Goal: Information Seeking & Learning: Learn about a topic

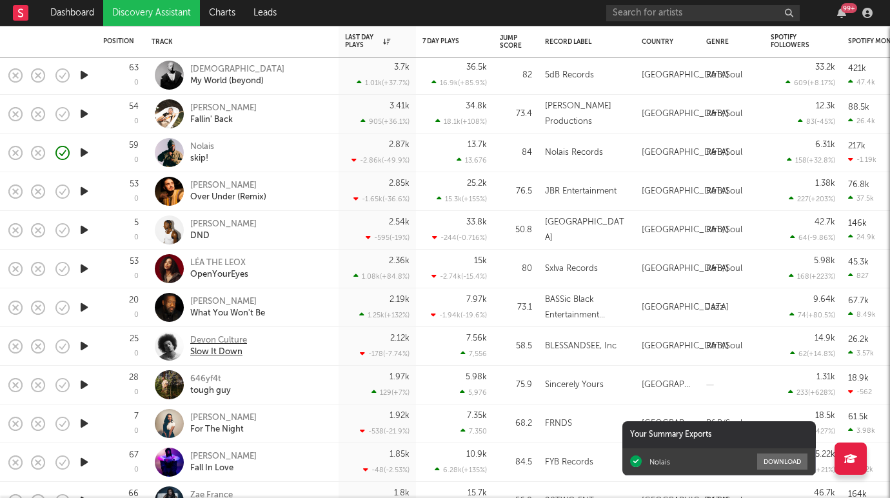
click at [226, 343] on div "Devon Culture" at bounding box center [218, 341] width 57 height 12
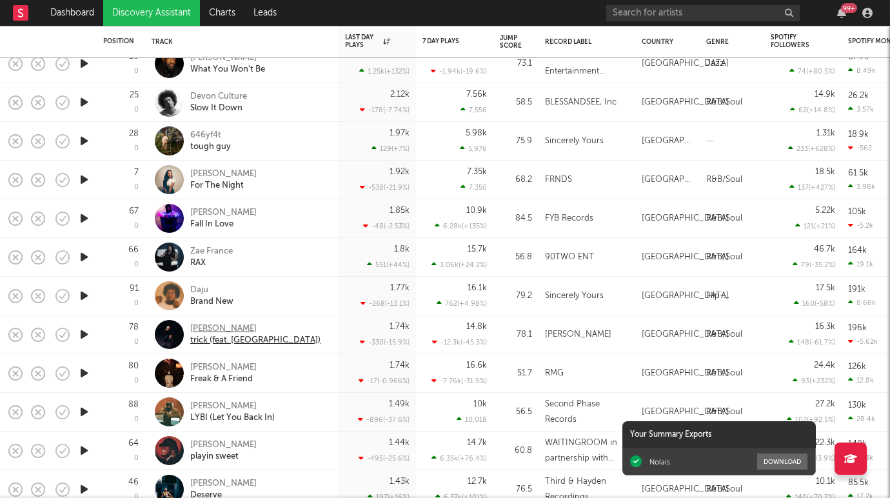
click at [218, 330] on div "Isaiah Kaleo" at bounding box center [255, 329] width 130 height 12
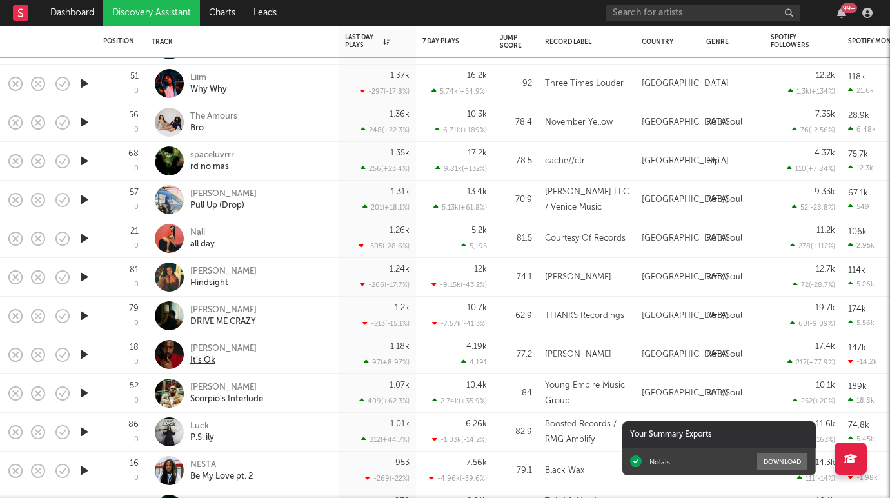
click at [213, 352] on div "Dayo Bello" at bounding box center [223, 349] width 66 height 12
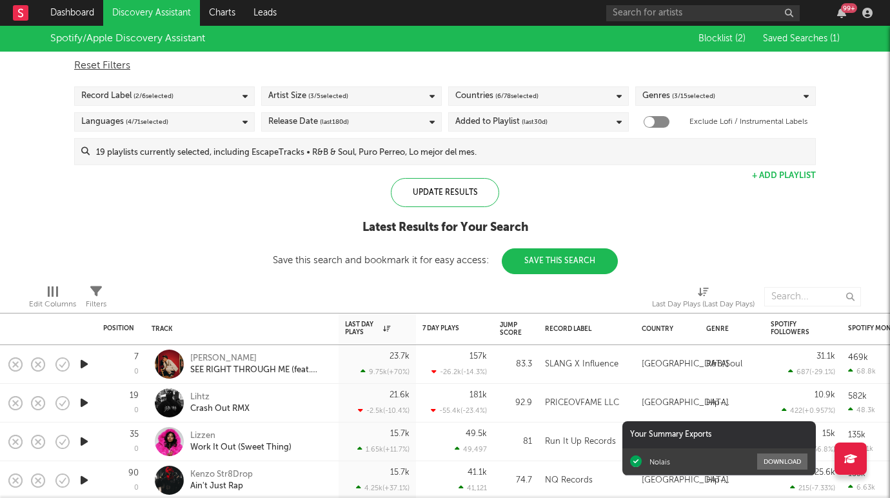
click at [584, 268] on button "Save This Search" at bounding box center [560, 261] width 116 height 26
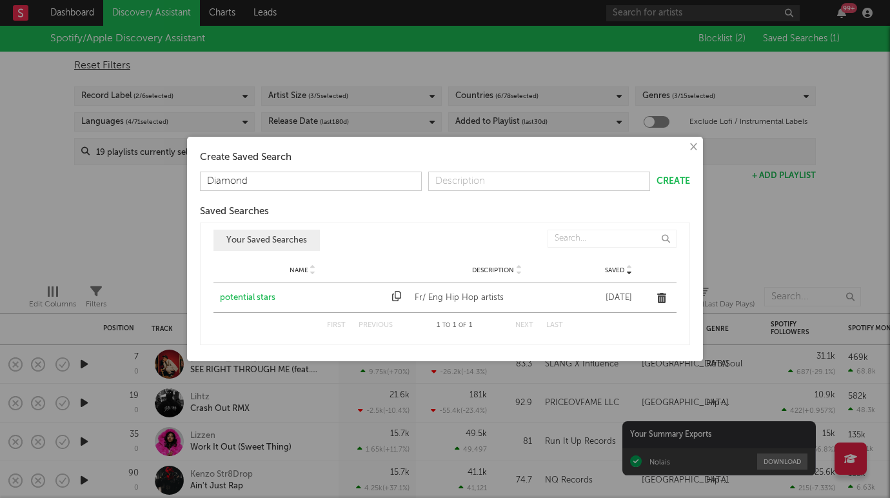
type input "Diamonds"
click at [371, 180] on input "Diamonds" at bounding box center [311, 181] width 222 height 19
type input "Biggest potential"
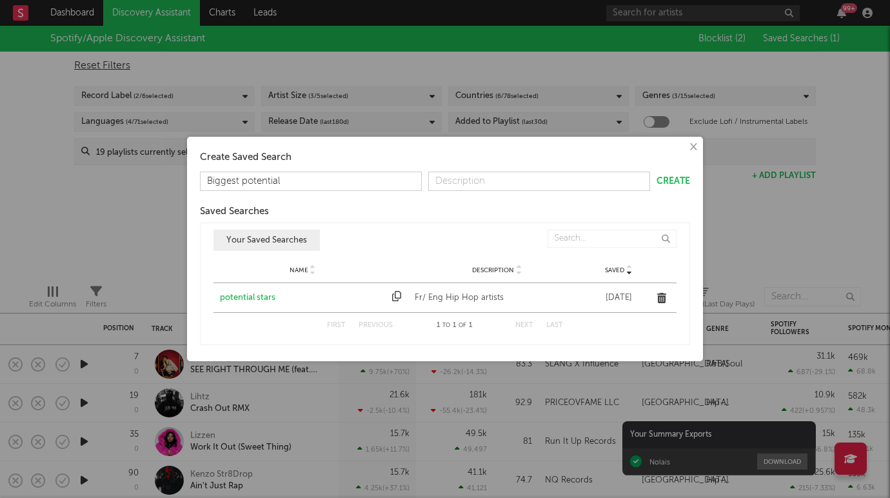
click at [677, 181] on button "Create" at bounding box center [674, 181] width 34 height 9
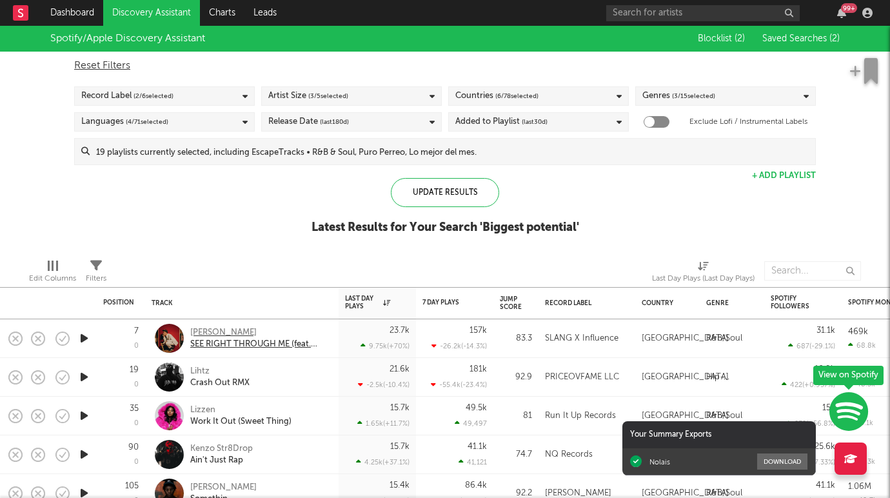
click at [212, 331] on div "[PERSON_NAME]" at bounding box center [259, 333] width 139 height 12
click at [522, 227] on div "Latest Results for Your Search ' Biggest potential '" at bounding box center [446, 227] width 268 height 15
click at [78, 17] on link "Dashboard" at bounding box center [72, 13] width 62 height 26
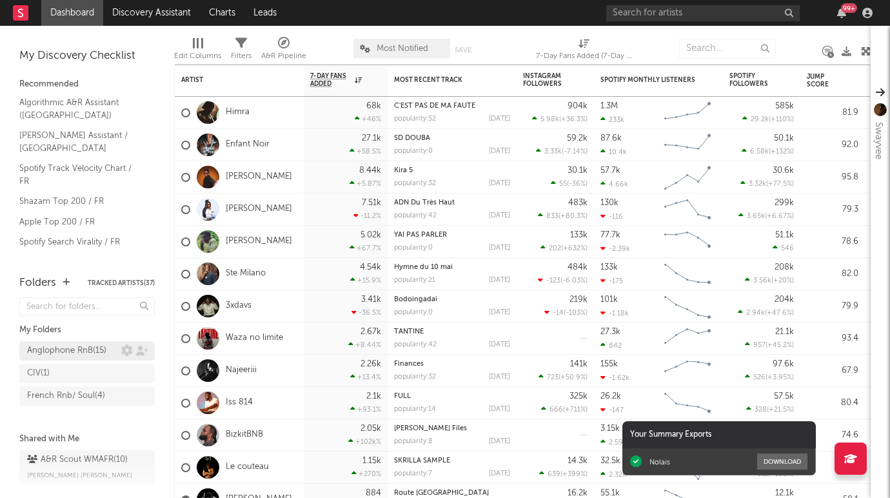
click at [83, 344] on div "Anglophone RnB ( 15 )" at bounding box center [66, 350] width 79 height 15
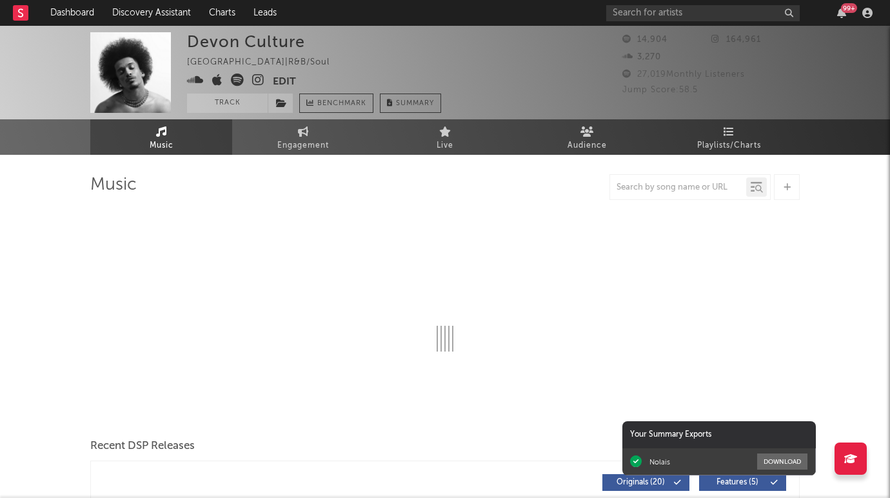
select select "6m"
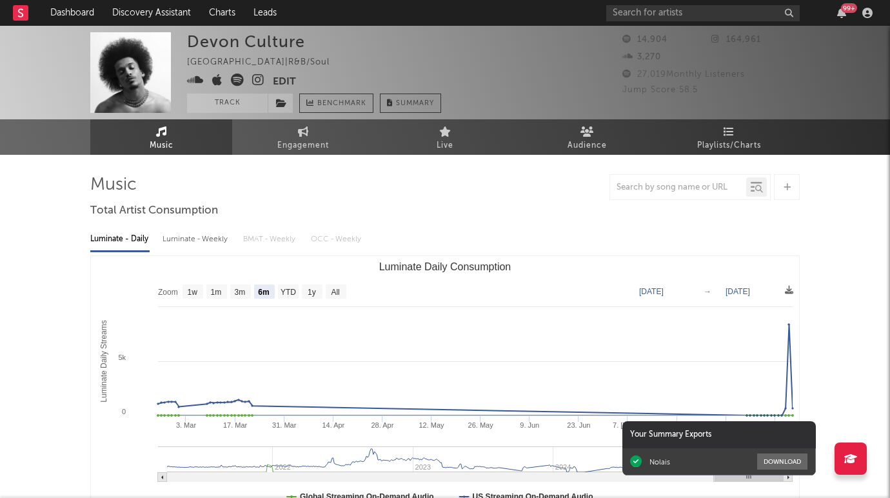
click at [256, 82] on icon at bounding box center [258, 80] width 12 height 13
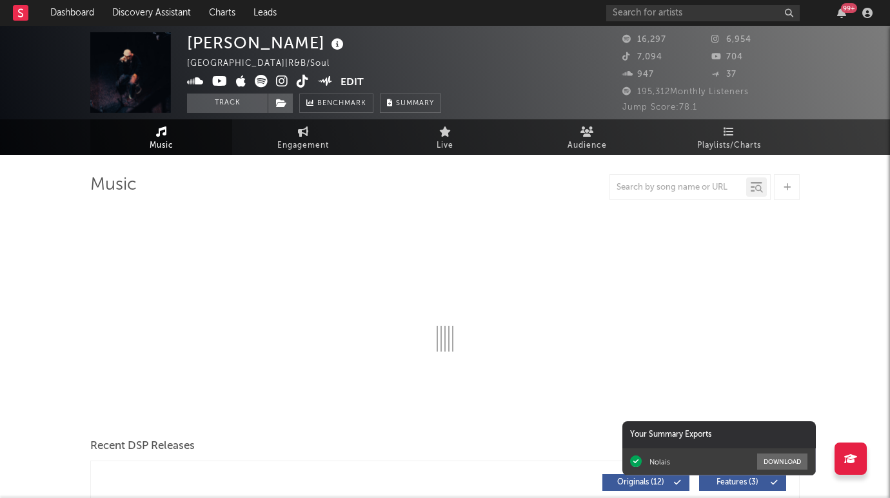
select select "6m"
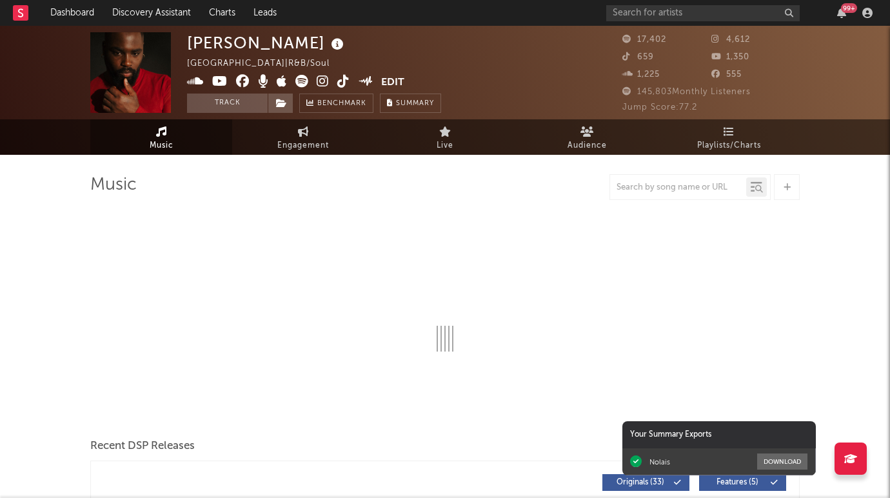
select select "6m"
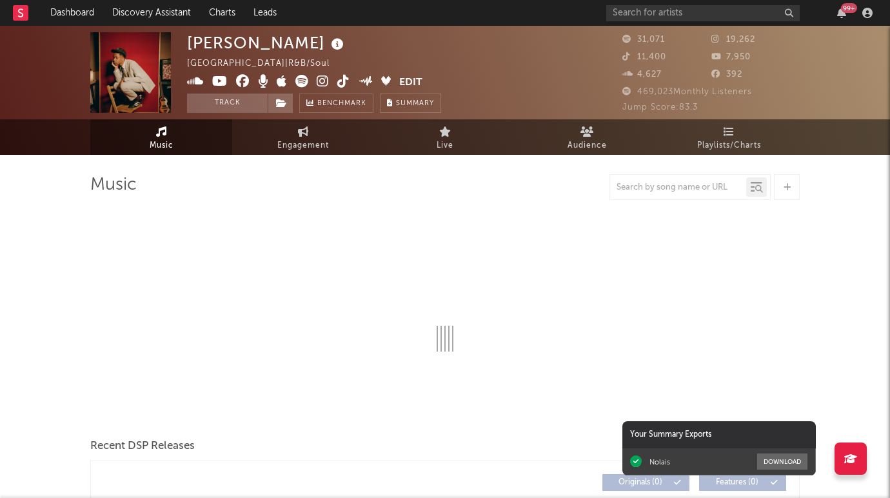
select select "6m"
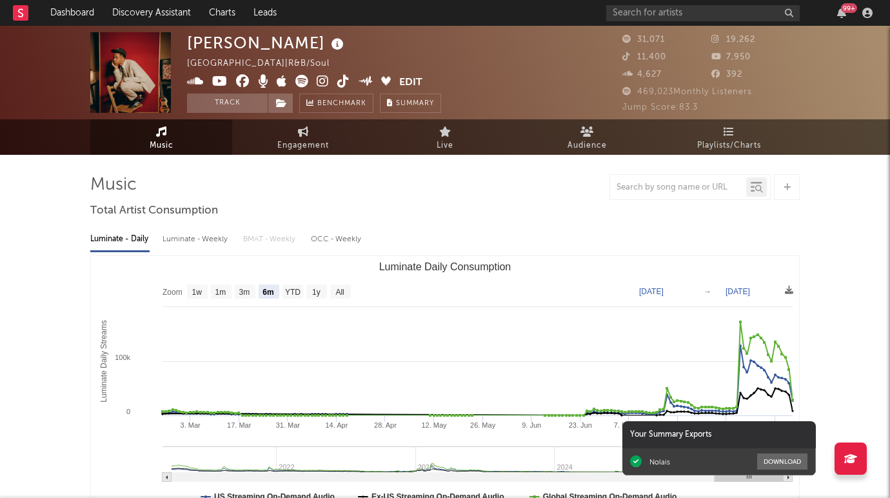
click at [324, 83] on icon at bounding box center [323, 81] width 12 height 13
click at [522, 188] on div at bounding box center [444, 187] width 709 height 26
